Goal: Task Accomplishment & Management: Complete application form

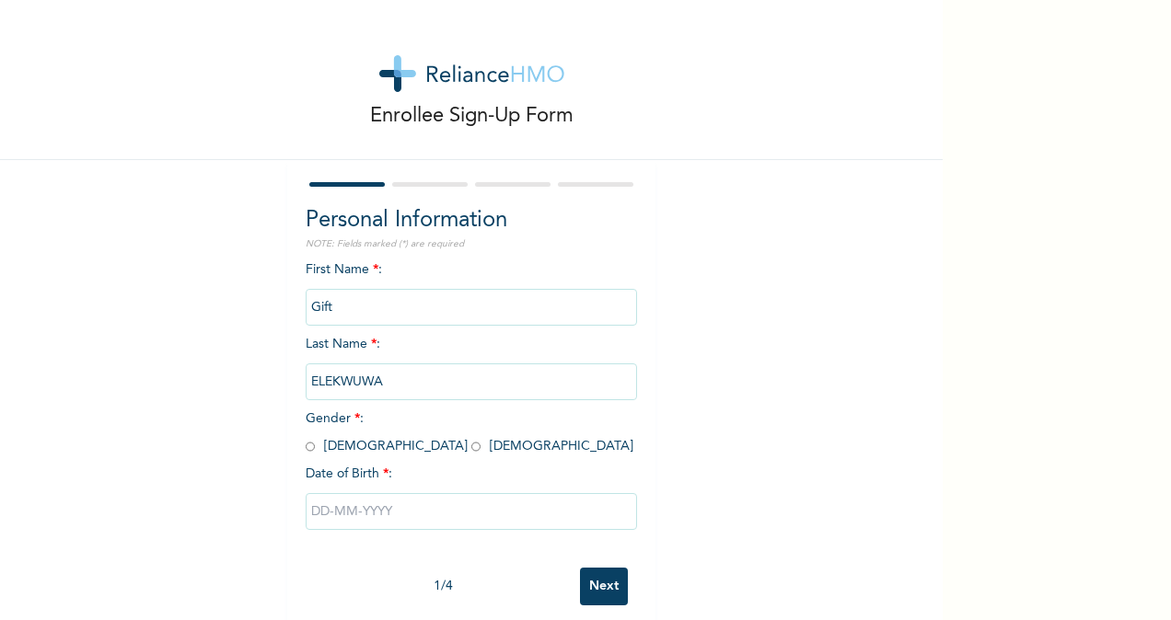
click at [306, 451] on input "radio" at bounding box center [310, 446] width 9 height 17
radio input "true"
click at [354, 523] on input "text" at bounding box center [471, 511] width 331 height 37
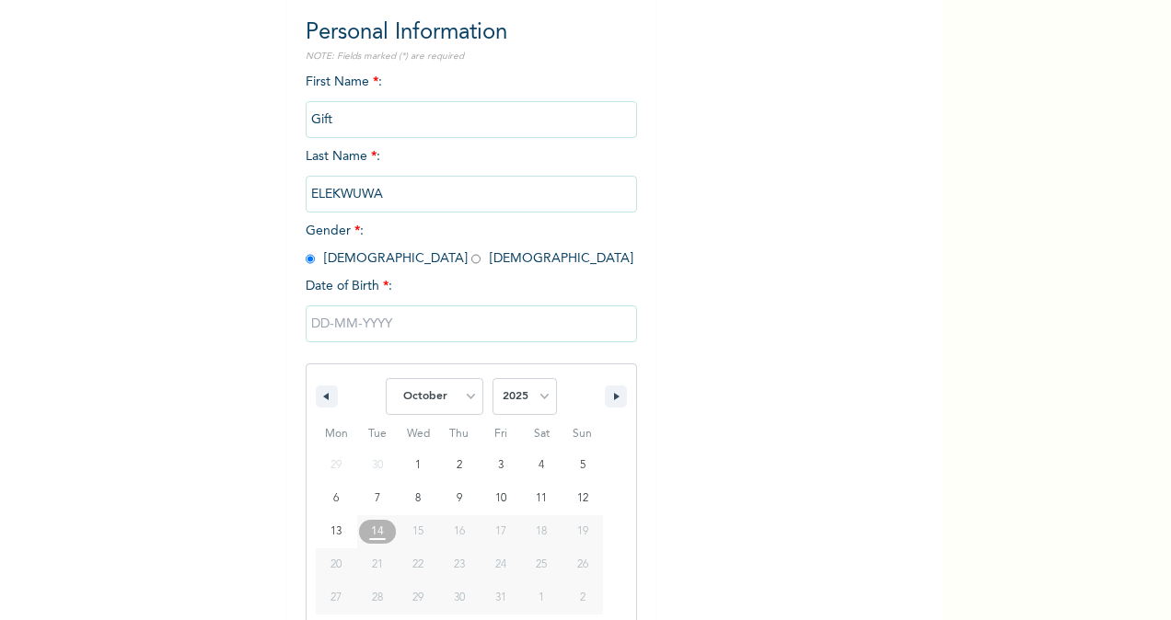
scroll to position [217, 0]
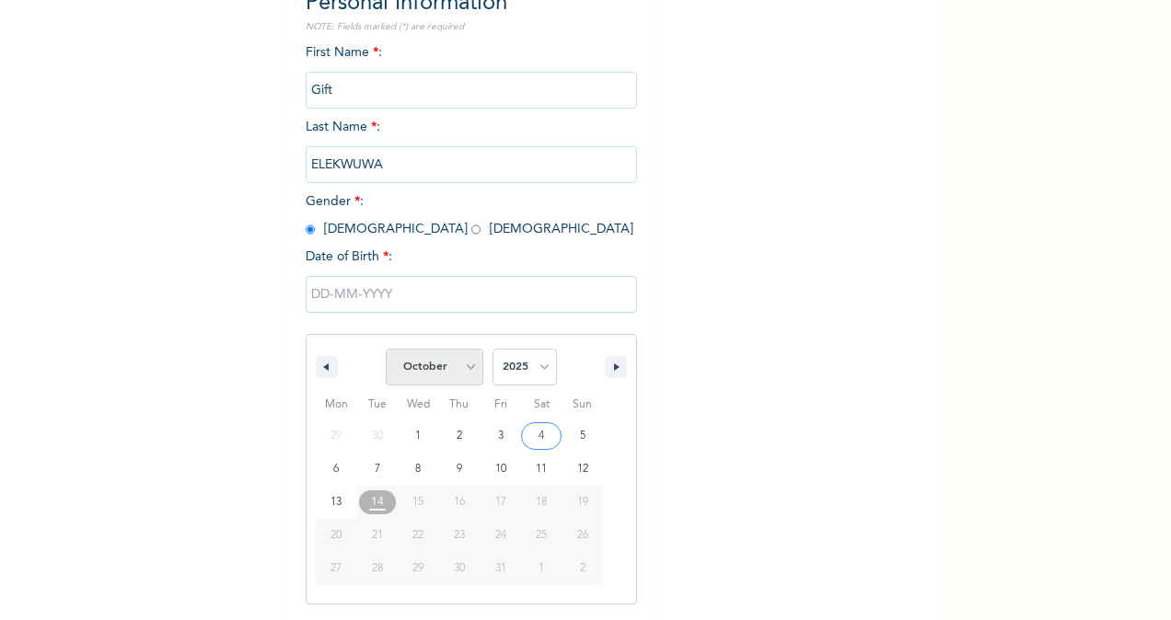
click at [466, 369] on select "January February March April May June July August September October November De…" at bounding box center [435, 367] width 98 height 37
select select "7"
click at [386, 351] on select "January February March April May June July August September October November De…" at bounding box center [435, 367] width 98 height 37
type input "[DATE]"
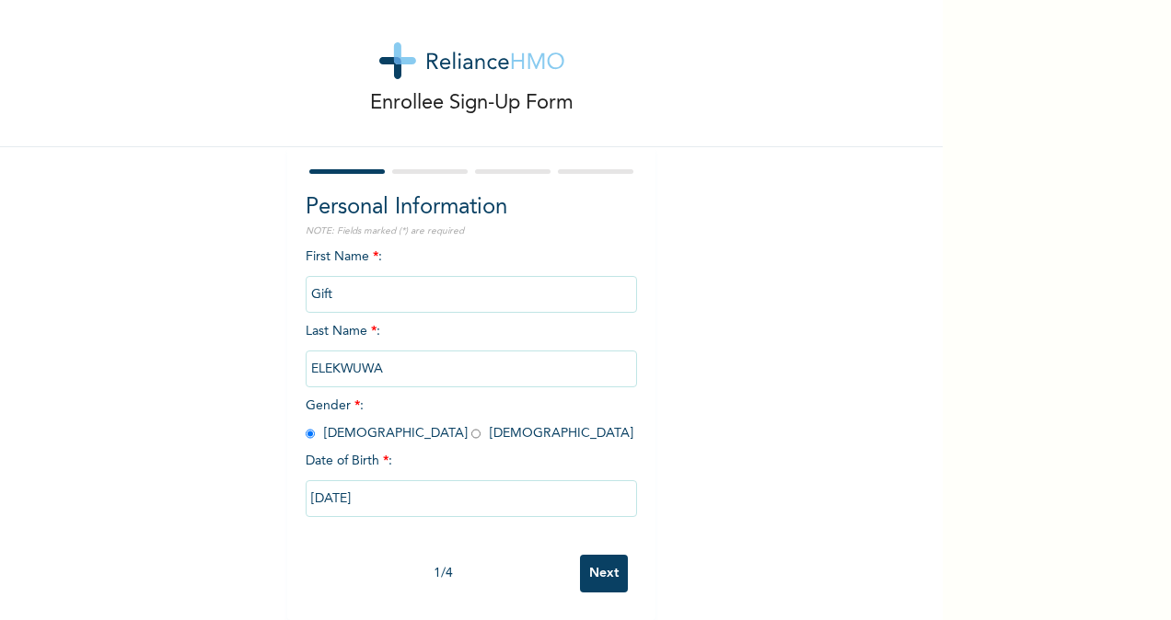
click at [375, 486] on input "[DATE]" at bounding box center [471, 498] width 331 height 37
select select "7"
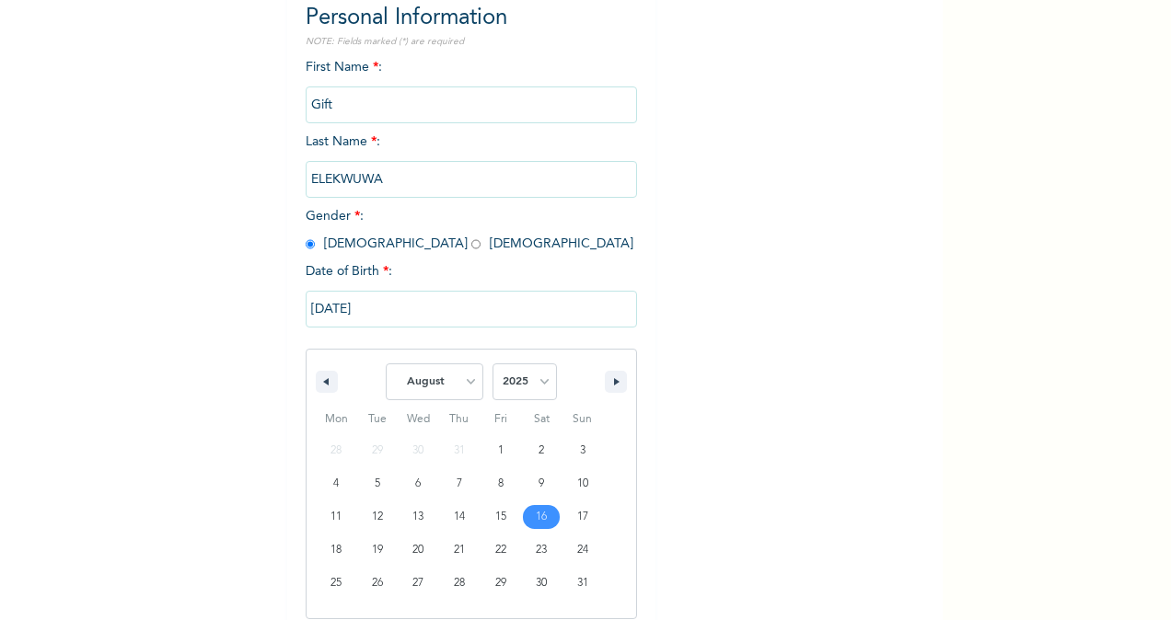
scroll to position [217, 0]
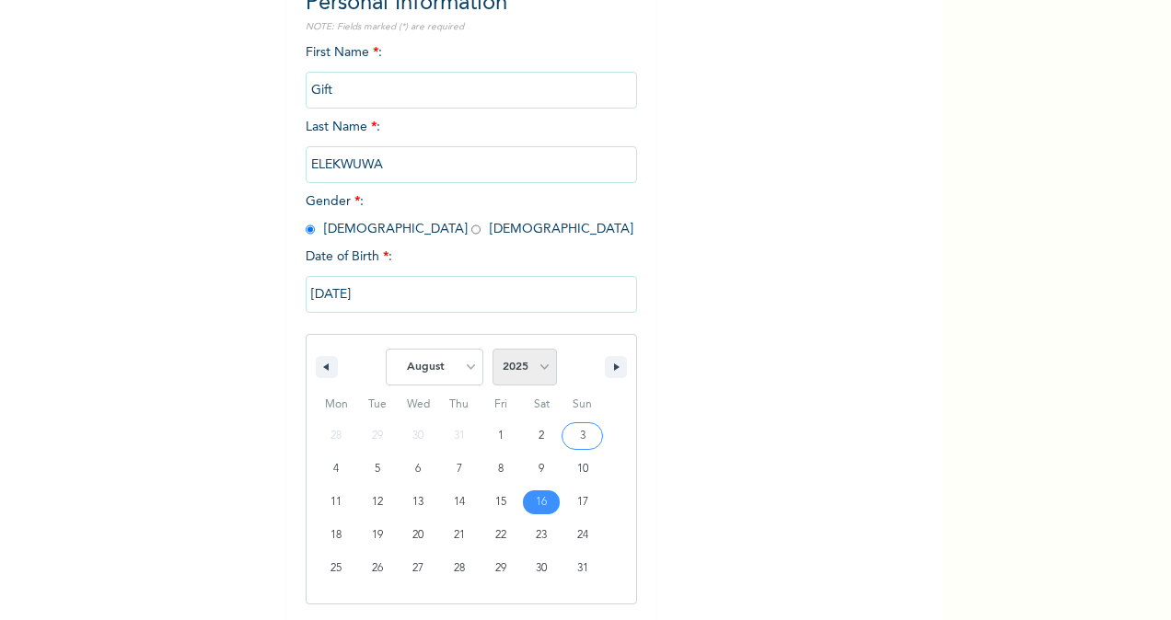
click at [543, 374] on select "2025 2024 2023 2022 2021 2020 2019 2018 2017 2016 2015 2014 2013 2012 2011 2010…" at bounding box center [524, 367] width 64 height 37
select select "1982"
click at [492, 351] on select "2025 2024 2023 2022 2021 2020 2019 2018 2017 2016 2015 2014 2013 2012 2011 2010…" at bounding box center [524, 367] width 64 height 37
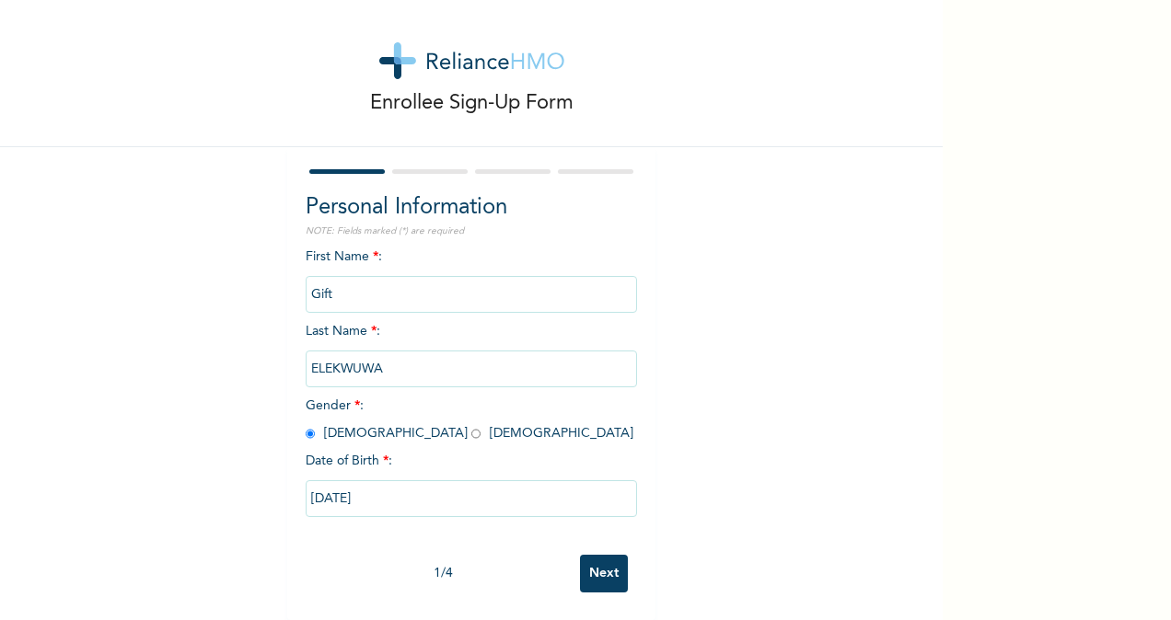
click at [598, 566] on input "Next" at bounding box center [604, 574] width 48 height 38
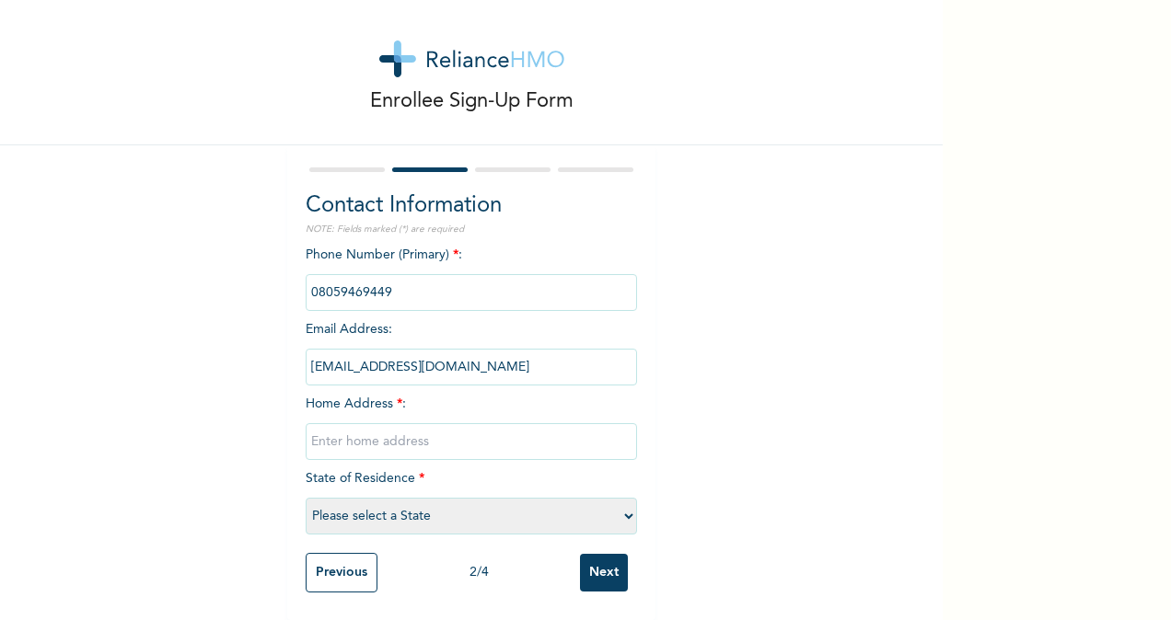
click at [402, 428] on input "text" at bounding box center [471, 441] width 331 height 37
click at [519, 423] on input "16 [PERSON_NAME] off Ogbatai woji, [GEOGRAPHIC_DATA]" at bounding box center [471, 441] width 331 height 37
click at [590, 423] on input "16 [PERSON_NAME] off Ogbatai woji, [GEOGRAPHIC_DATA]" at bounding box center [471, 441] width 331 height 37
type input "16 [PERSON_NAME] off Ogbatai woji, [GEOGRAPHIC_DATA]"
click at [619, 498] on select "Please select a State [PERSON_NAME] (FCT) [PERSON_NAME] Ibom [GEOGRAPHIC_DATA] …" at bounding box center [471, 516] width 331 height 37
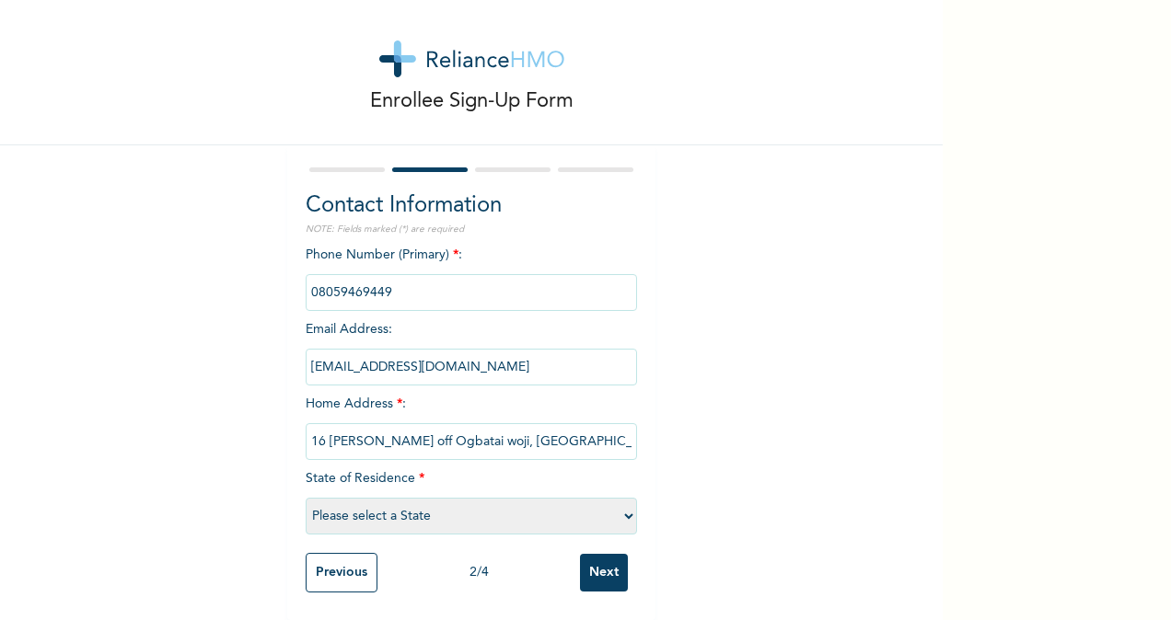
select select "33"
click at [306, 498] on select "Please select a State [PERSON_NAME] (FCT) [PERSON_NAME] Ibom [GEOGRAPHIC_DATA] …" at bounding box center [471, 516] width 331 height 37
click at [600, 563] on input "Next" at bounding box center [604, 573] width 48 height 38
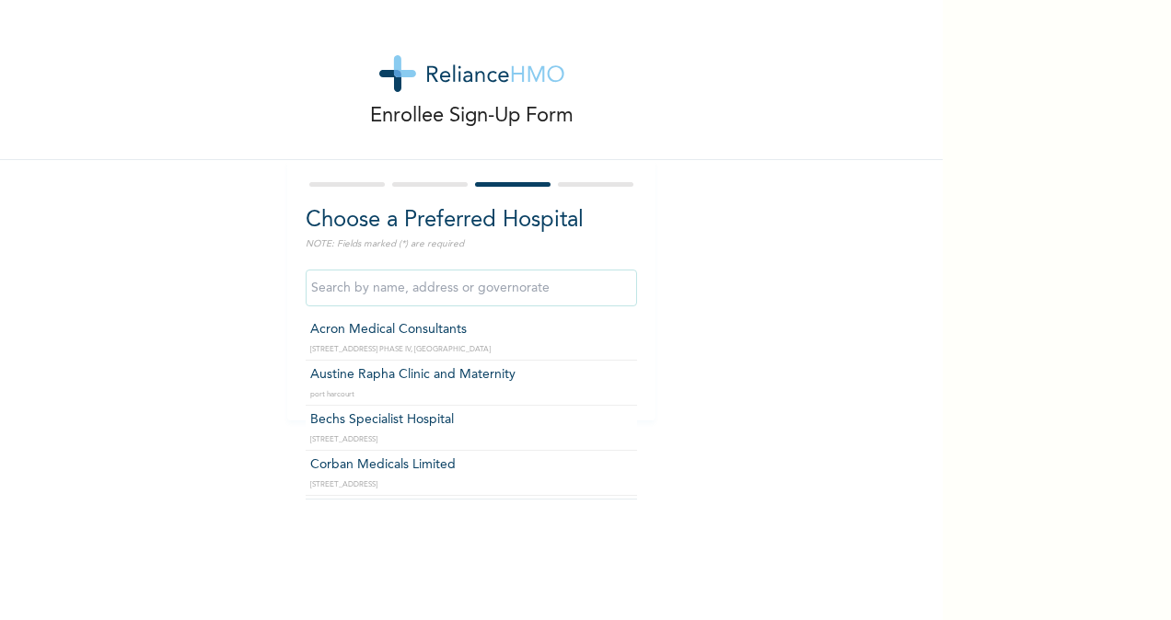
click at [460, 289] on input "text" at bounding box center [471, 288] width 331 height 37
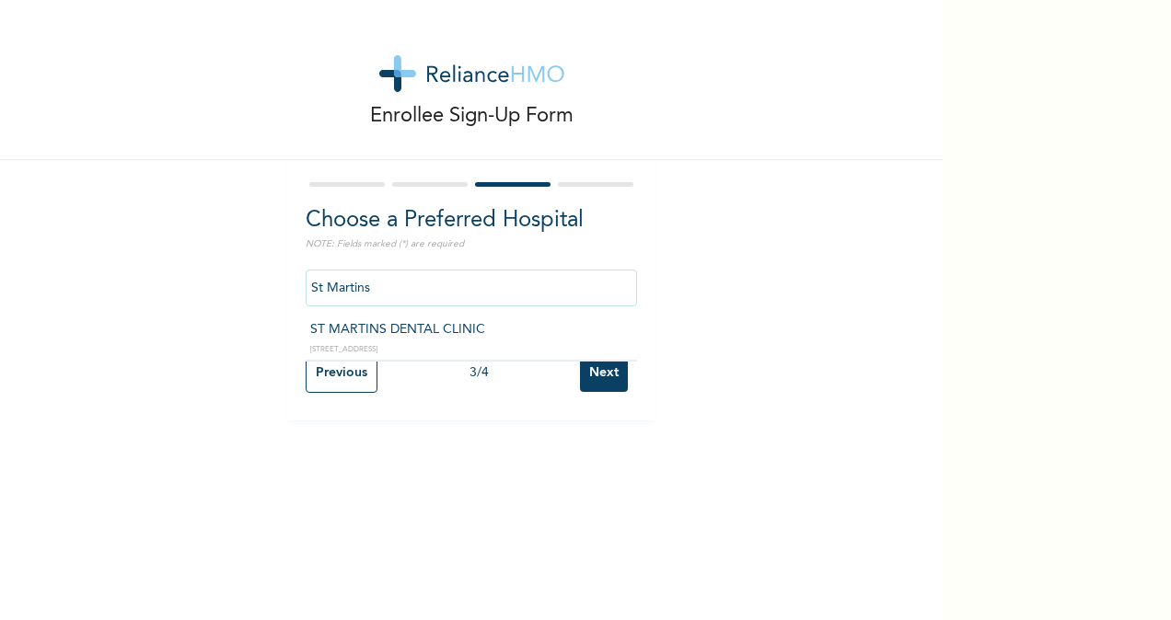
type input "ST MARTINS DENTAL CLINIC"
click at [522, 285] on input "ST MARTINS DENTAL CLINIC" at bounding box center [471, 288] width 331 height 37
click at [741, 307] on div "Enrollee Sign-Up Form Choose a Preferred Hospital NOTE: Fields marked (*) are r…" at bounding box center [471, 210] width 943 height 421
click at [607, 370] on input "Next" at bounding box center [604, 373] width 48 height 38
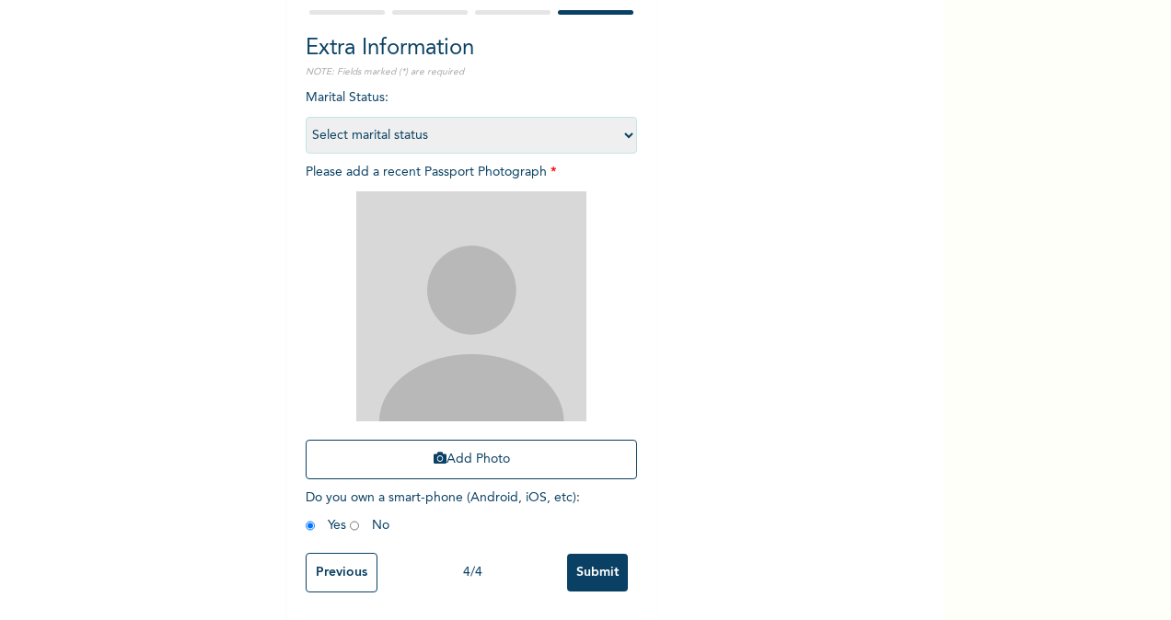
scroll to position [188, 0]
click at [620, 123] on select "Select marital status [DEMOGRAPHIC_DATA] Married [DEMOGRAPHIC_DATA] Widow/[DEMO…" at bounding box center [471, 135] width 331 height 37
select select "2"
click at [306, 117] on select "Select marital status [DEMOGRAPHIC_DATA] Married [DEMOGRAPHIC_DATA] Widow/[DEMO…" at bounding box center [471, 135] width 331 height 37
click at [321, 560] on input "Previous" at bounding box center [342, 573] width 72 height 40
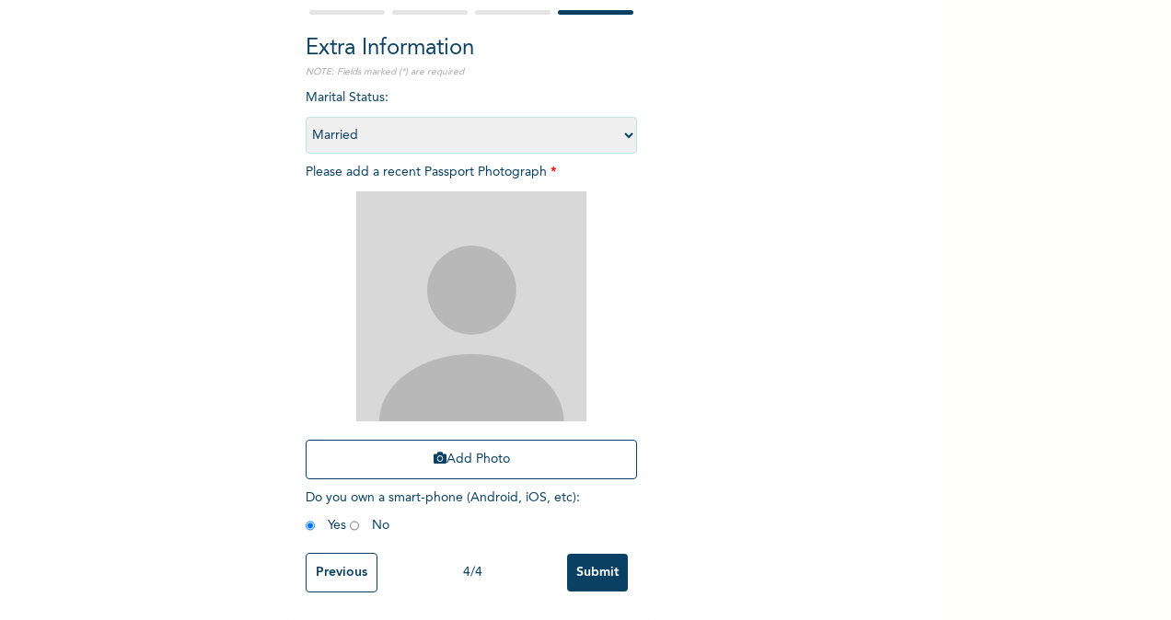
scroll to position [0, 0]
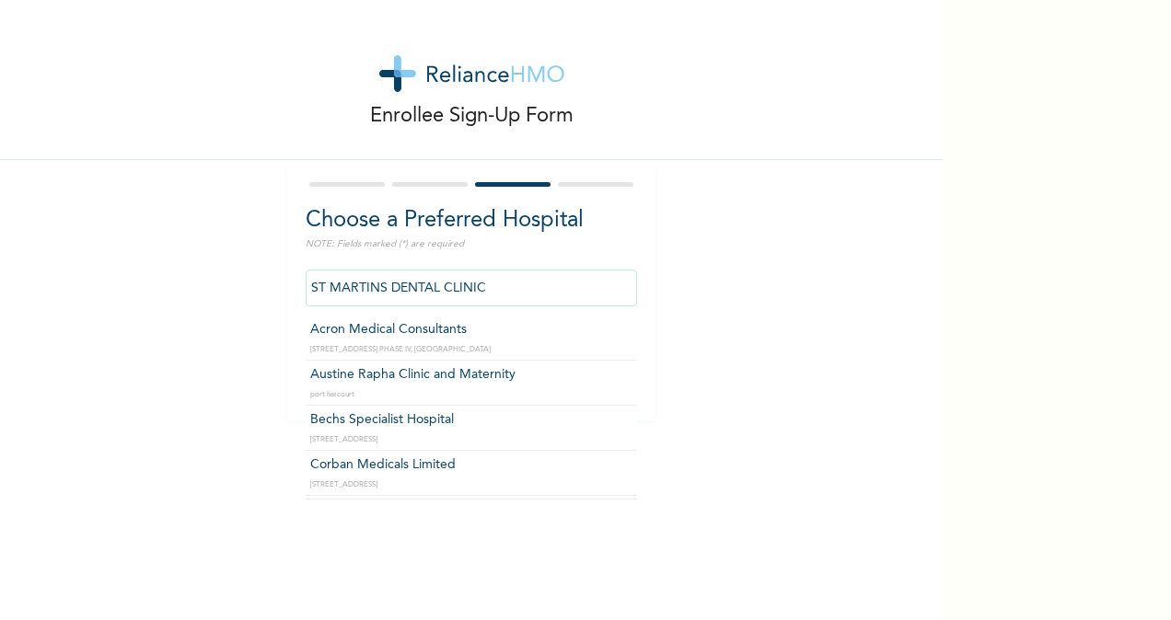
click at [530, 285] on input "ST MARTINS DENTAL CLINIC" at bounding box center [471, 288] width 331 height 37
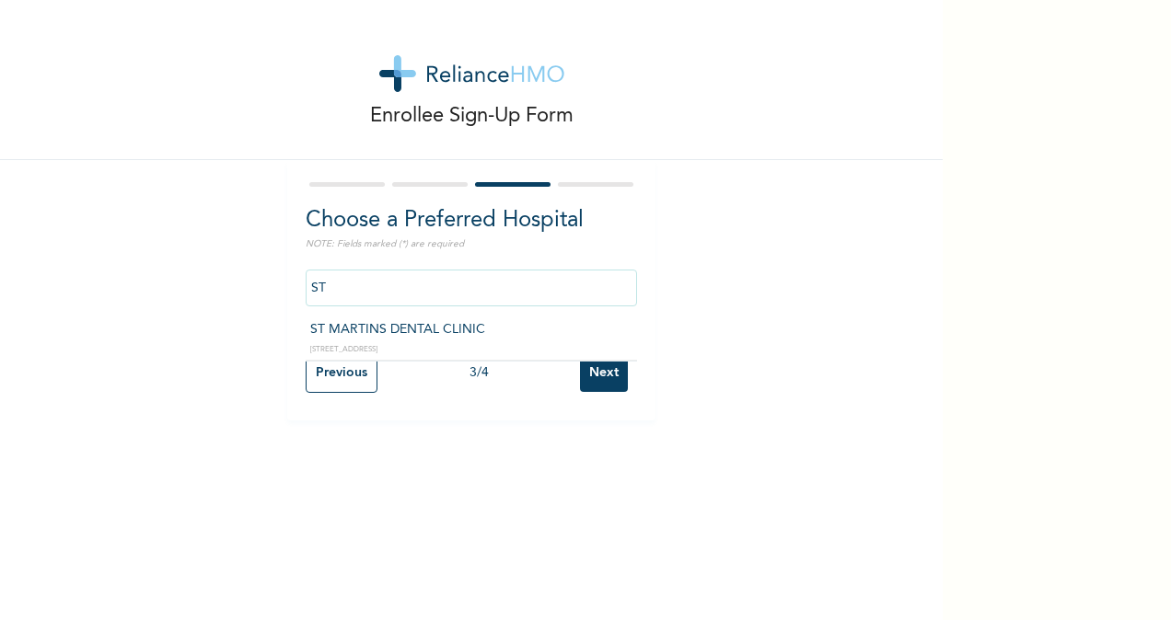
type input "S"
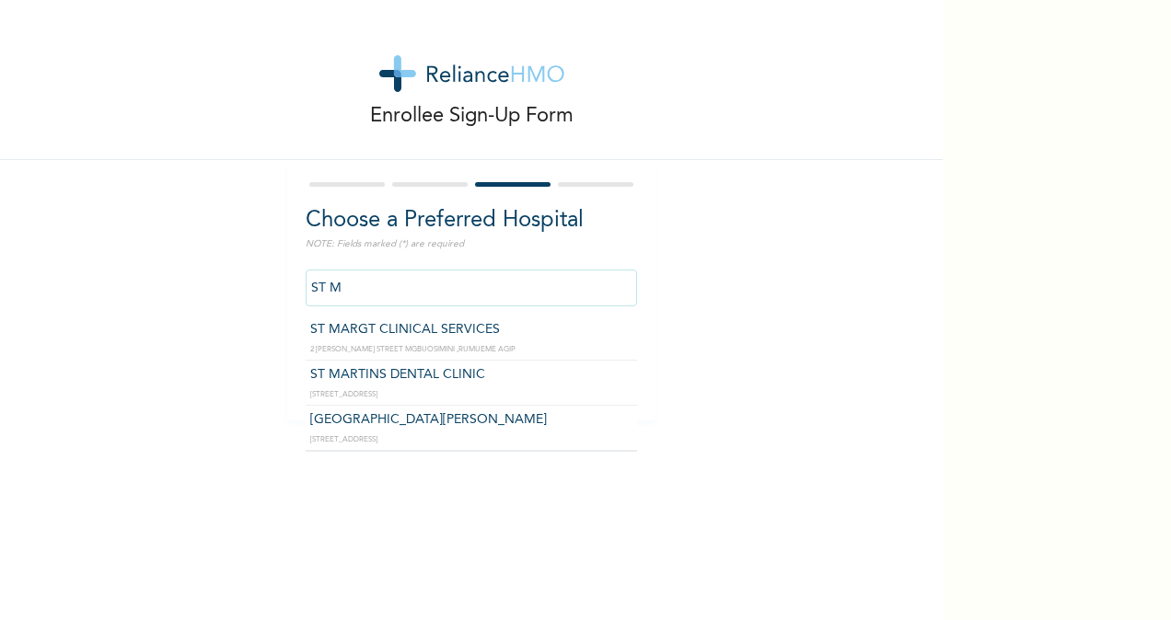
type input "ST MARTINS DENTAL CLINIC"
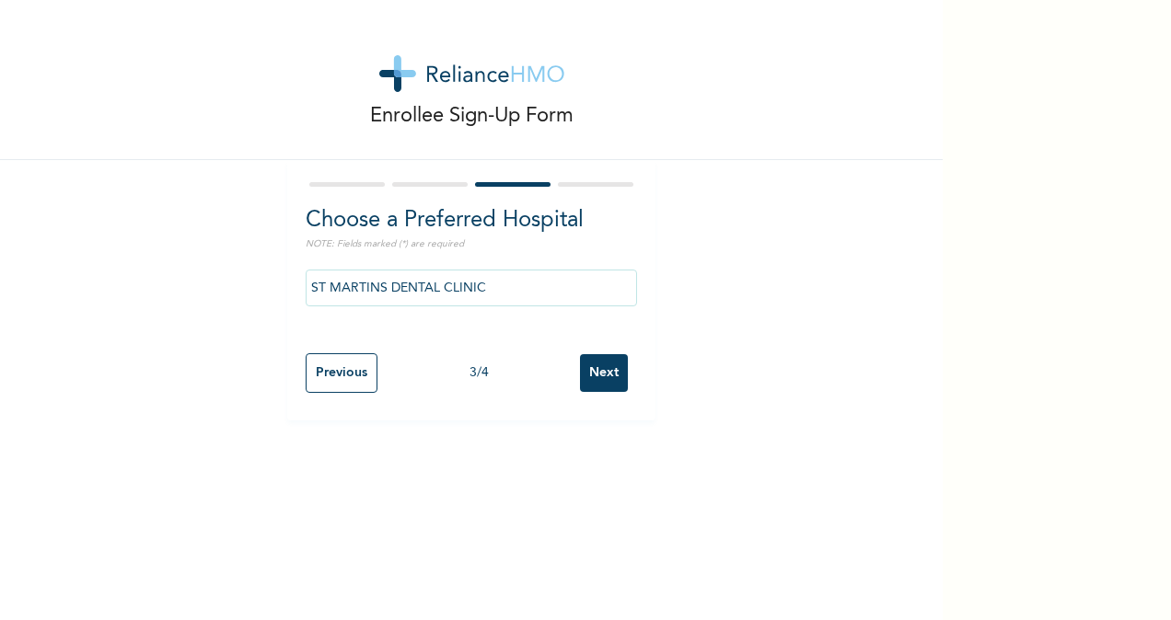
click at [598, 364] on input "Next" at bounding box center [604, 373] width 48 height 38
select select "2"
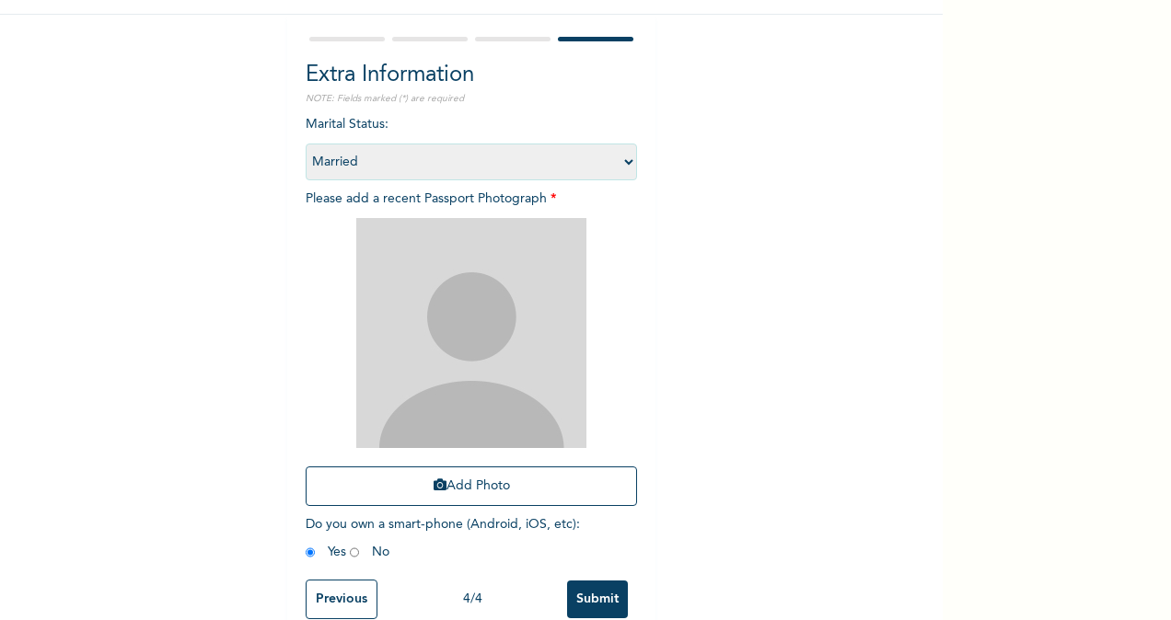
scroll to position [188, 0]
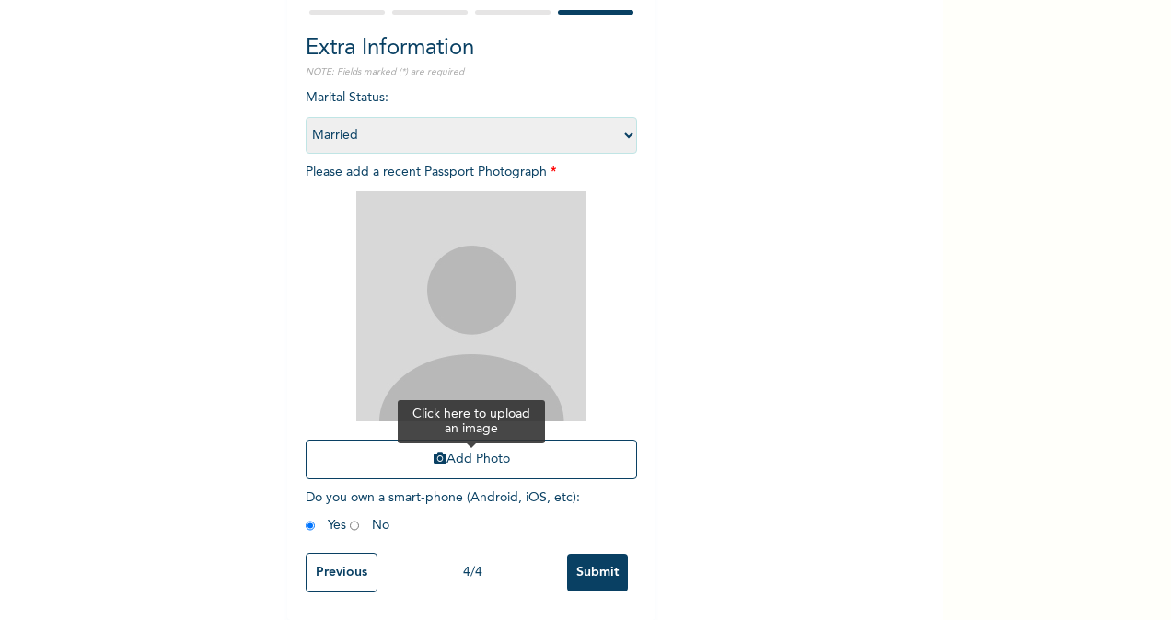
click at [477, 443] on button "Add Photo" at bounding box center [471, 460] width 331 height 40
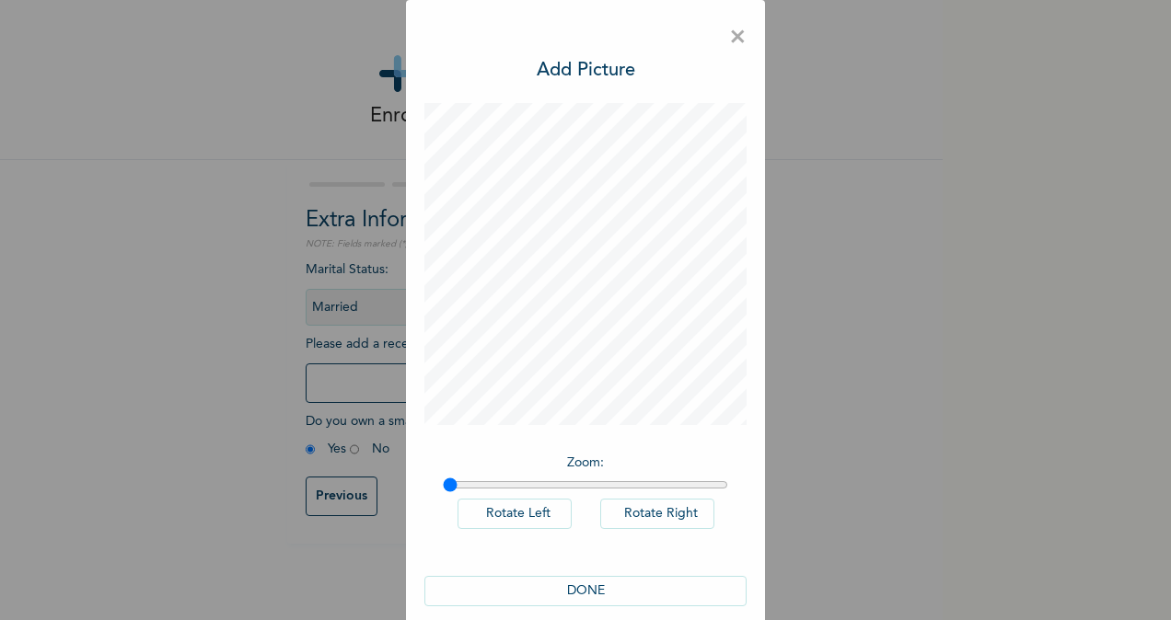
click at [596, 585] on button "DONE" at bounding box center [585, 591] width 322 height 30
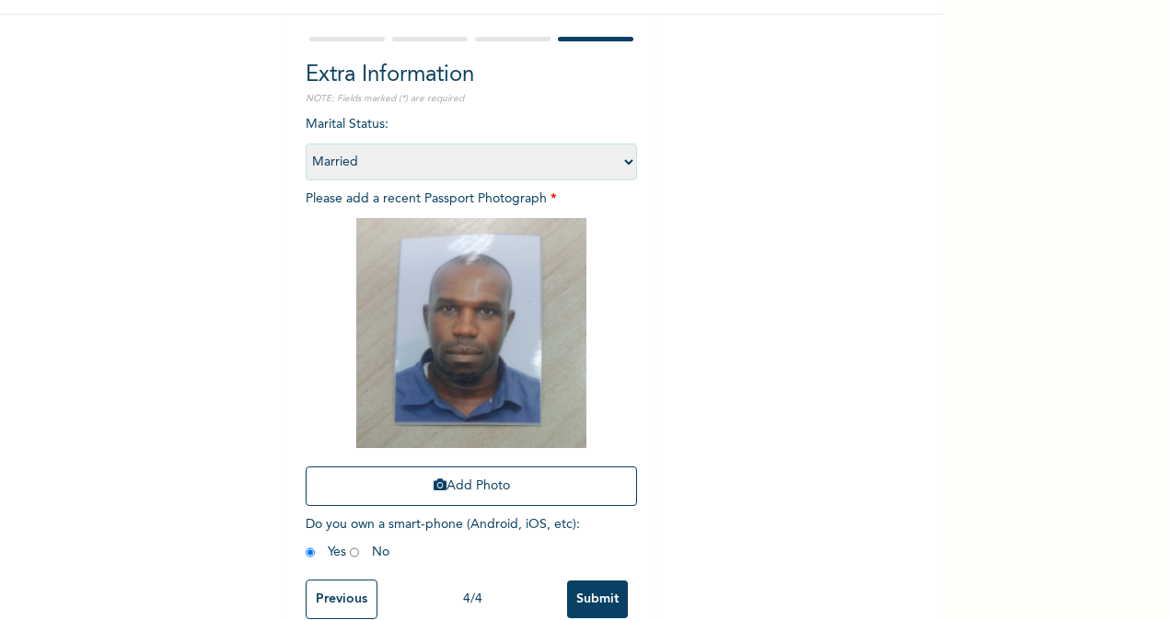
scroll to position [188, 0]
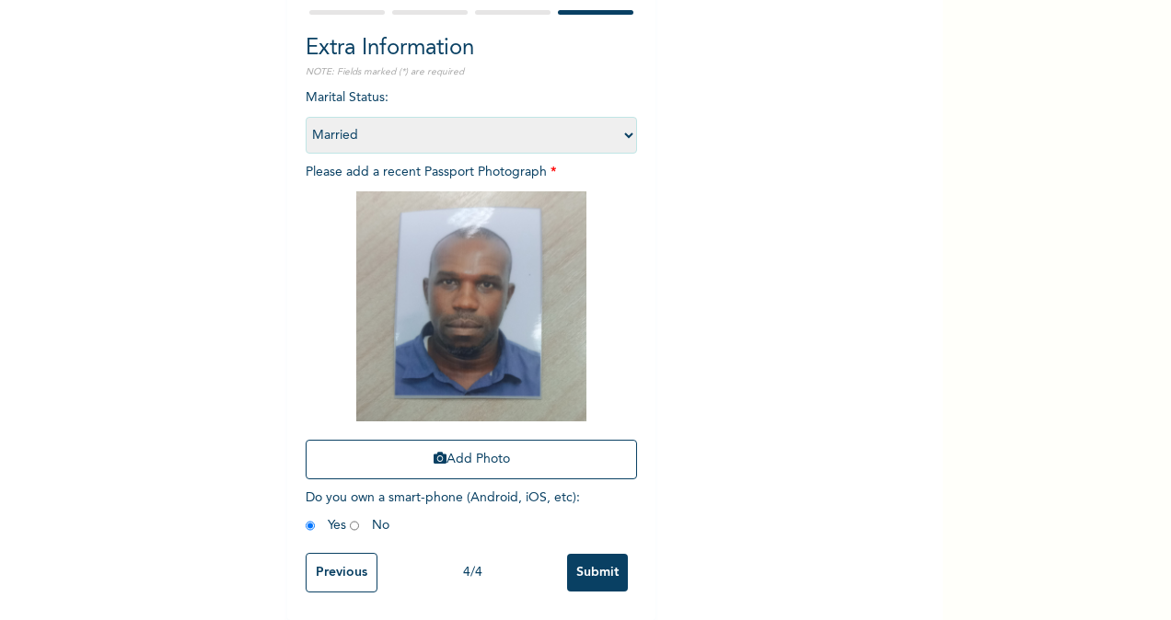
click at [604, 558] on input "Submit" at bounding box center [597, 573] width 61 height 38
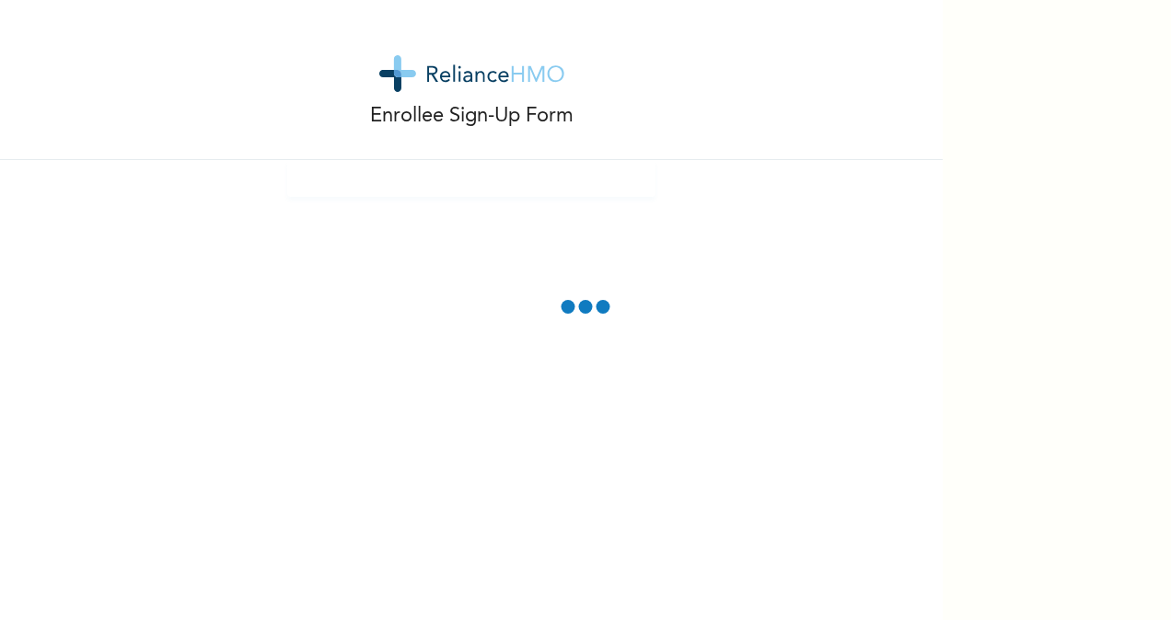
scroll to position [0, 0]
